Goal: Transaction & Acquisition: Purchase product/service

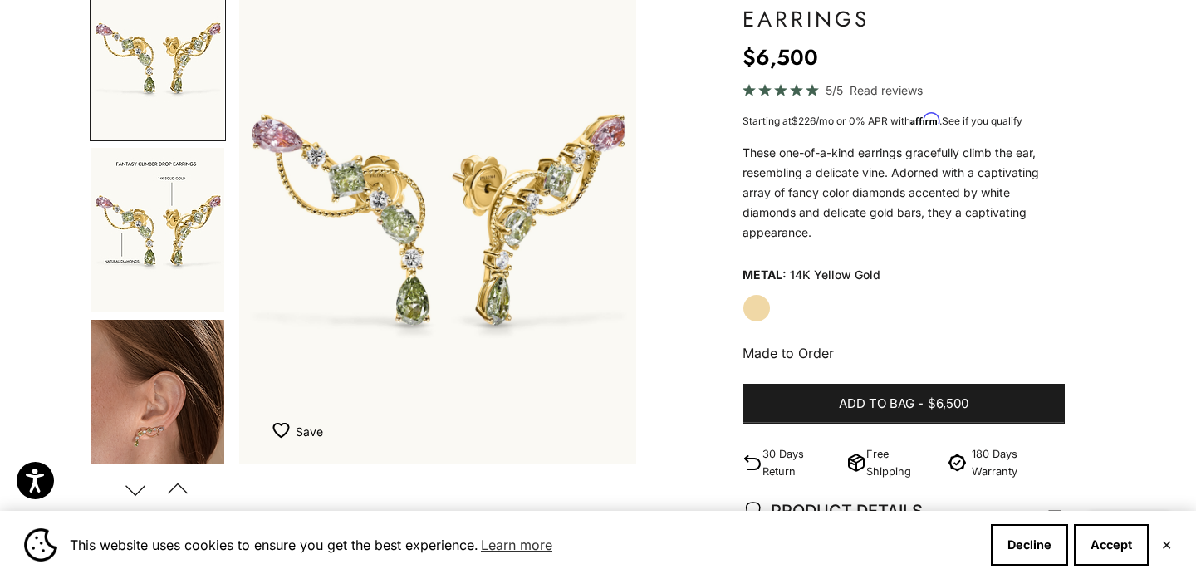
scroll to position [194, 0]
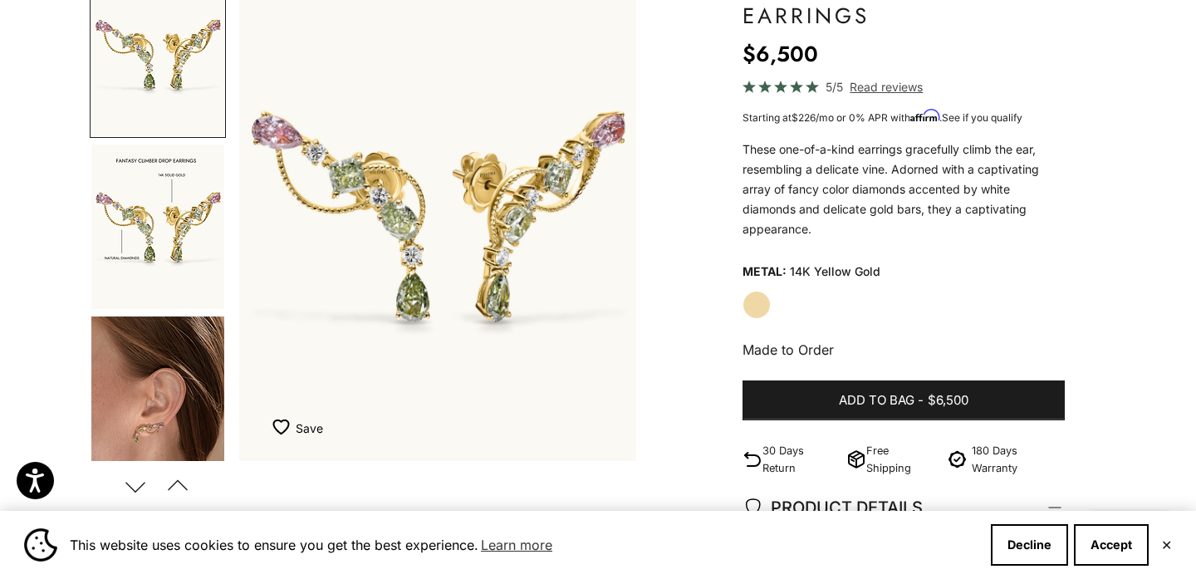
click at [150, 420] on img "Go to item 3" at bounding box center [157, 399] width 133 height 164
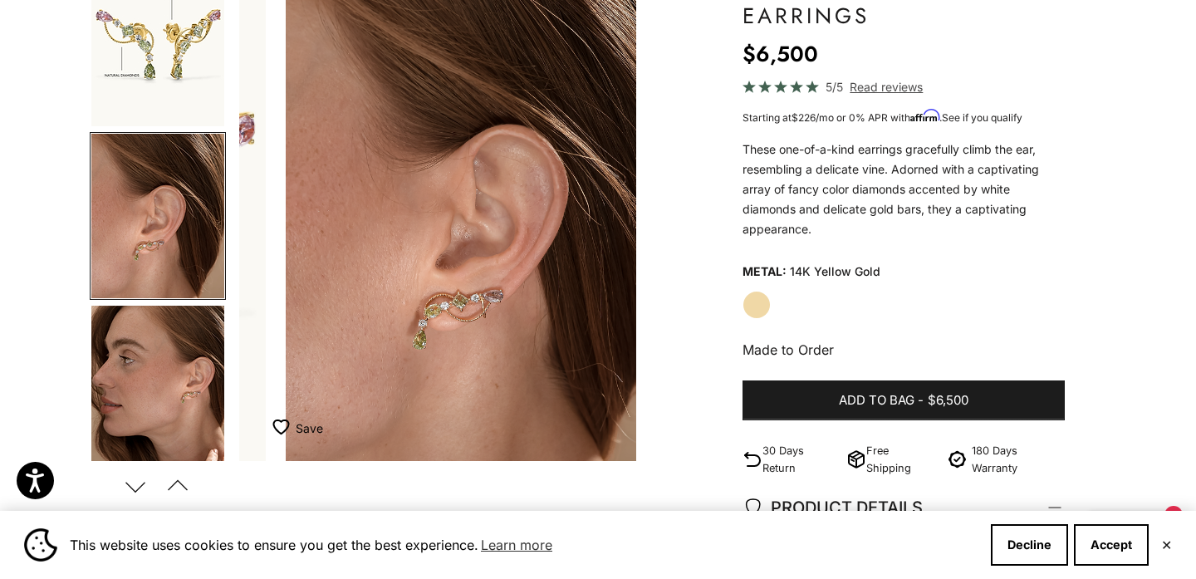
scroll to position [0, 833]
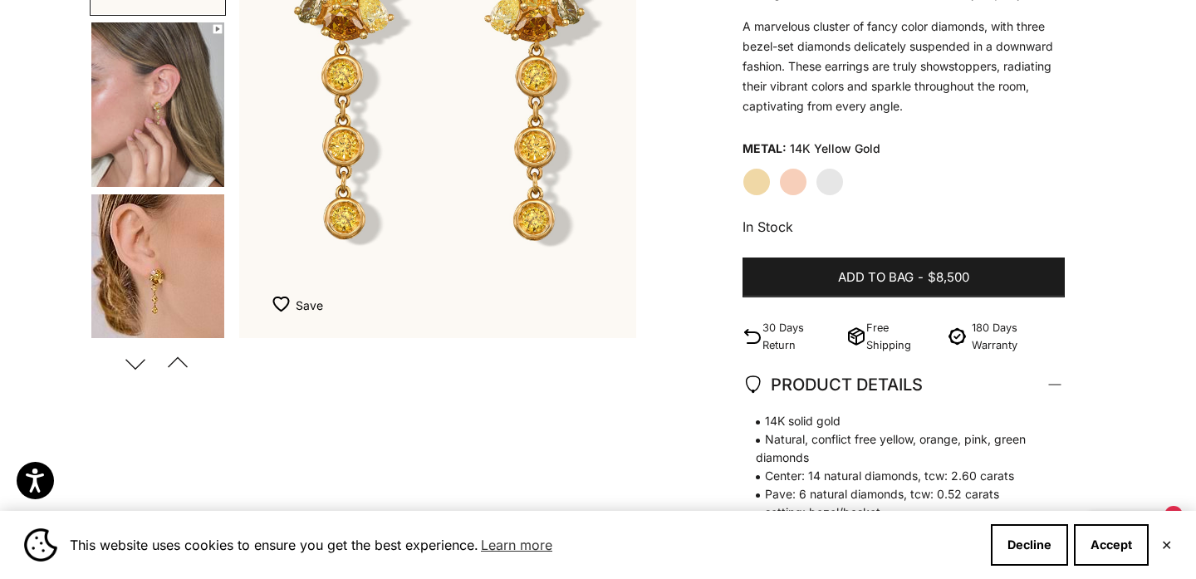
scroll to position [230, 0]
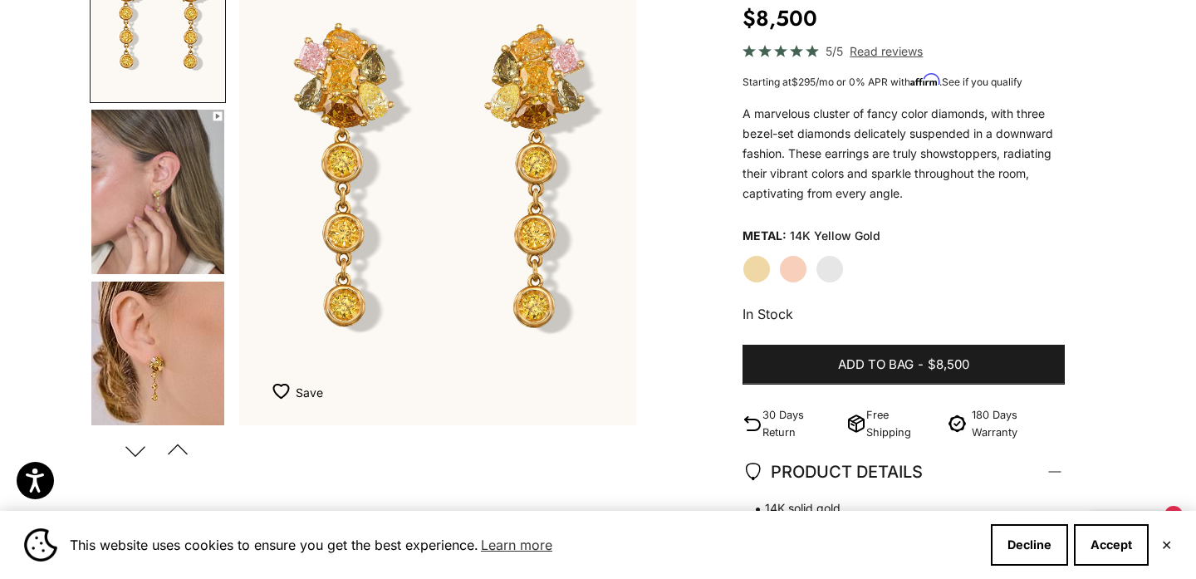
click at [170, 388] on img "Go to item 5" at bounding box center [157, 364] width 133 height 164
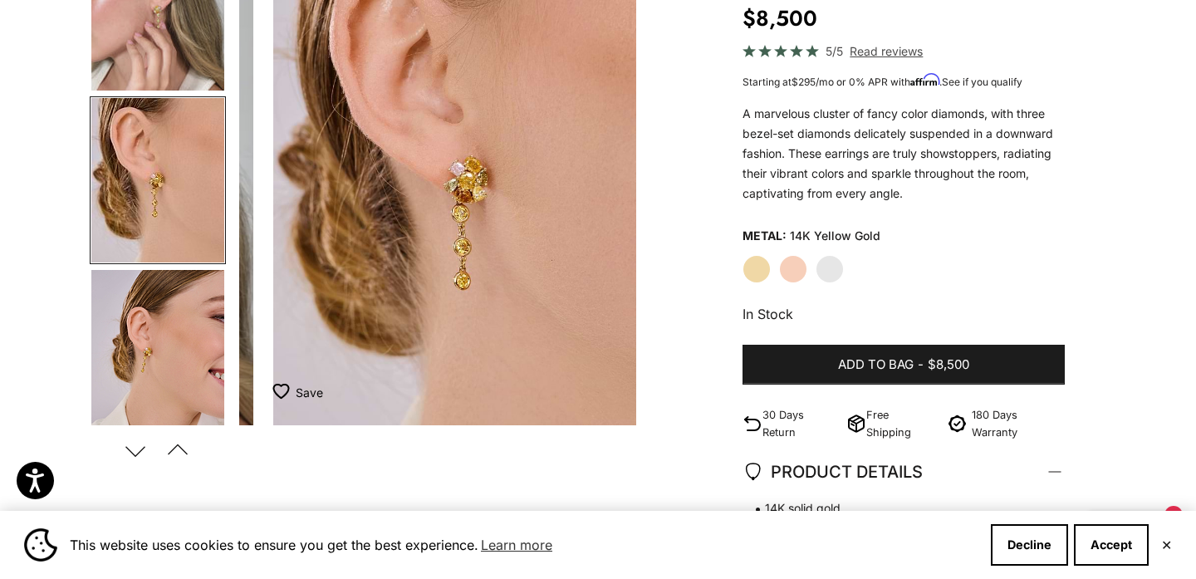
scroll to position [0, 833]
